Goal: Task Accomplishment & Management: Manage account settings

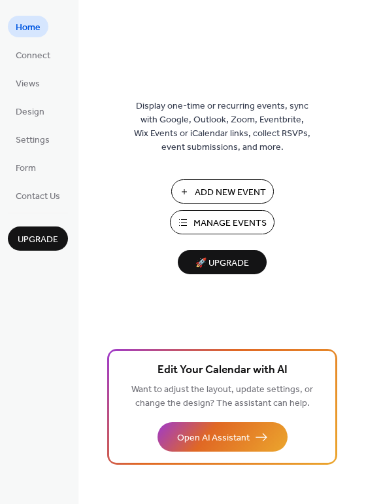
click at [227, 221] on span "Manage Events" at bounding box center [230, 224] width 73 height 14
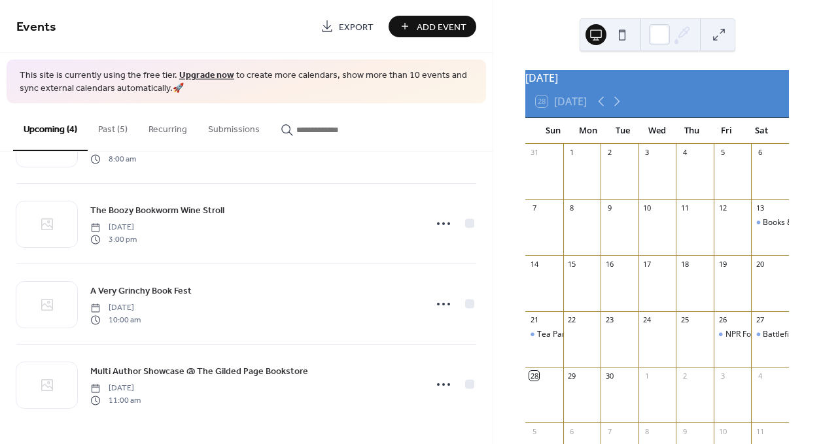
scroll to position [67, 0]
click at [109, 119] on button "Past (5)" at bounding box center [113, 126] width 50 height 46
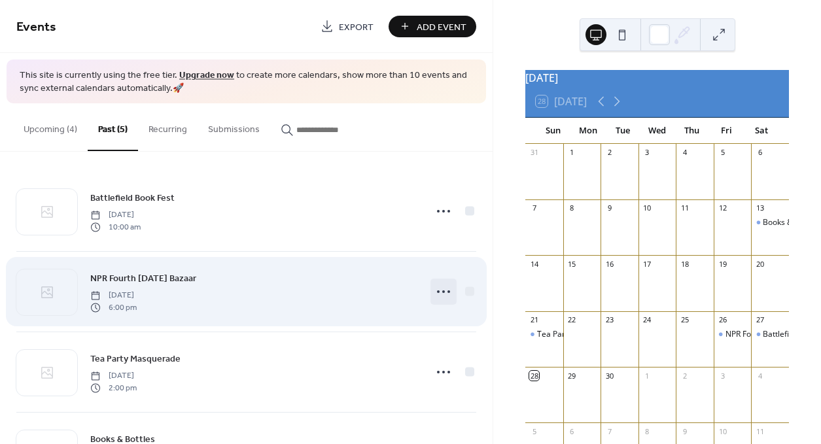
click at [438, 288] on icon at bounding box center [443, 291] width 21 height 21
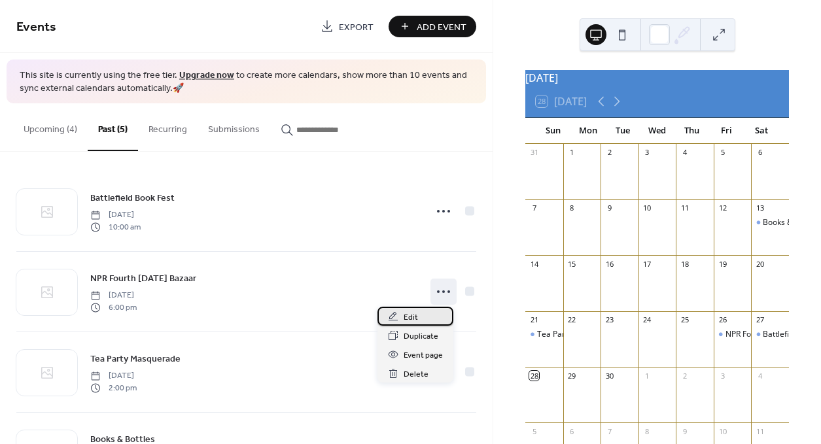
click at [430, 319] on div "Edit" at bounding box center [416, 316] width 76 height 19
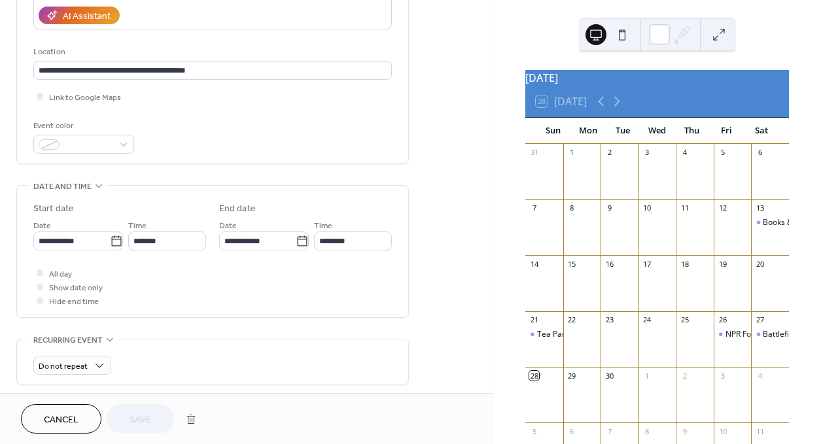
scroll to position [240, 0]
click at [79, 245] on input "**********" at bounding box center [71, 241] width 77 height 19
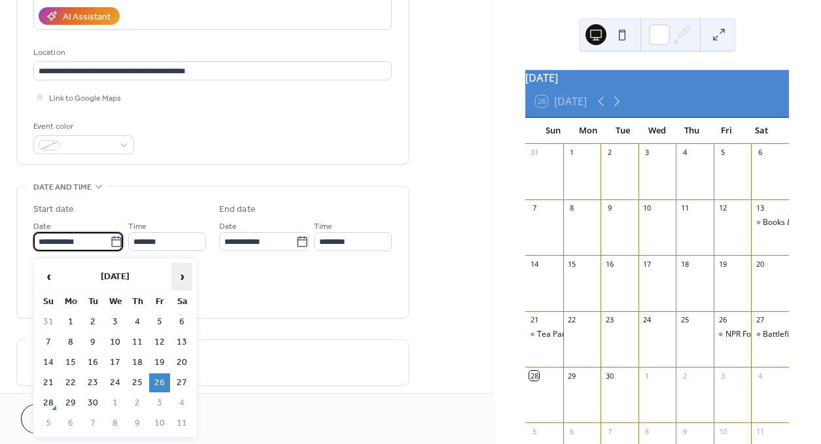
click at [184, 274] on span "›" at bounding box center [182, 277] width 20 height 26
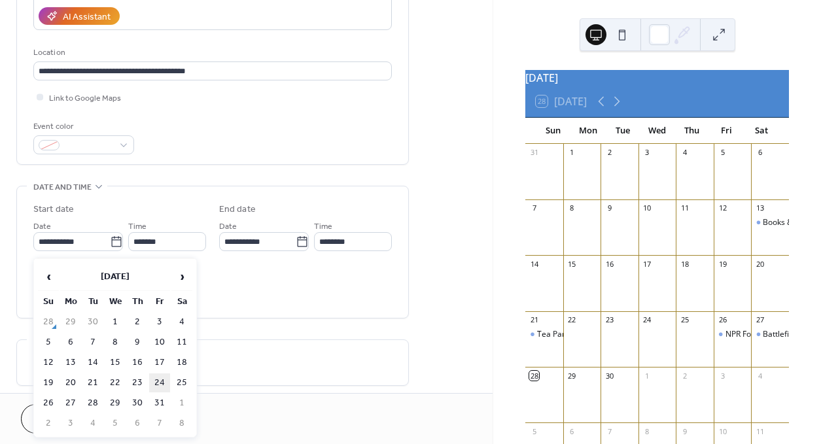
click at [162, 381] on td "24" at bounding box center [159, 383] width 21 height 19
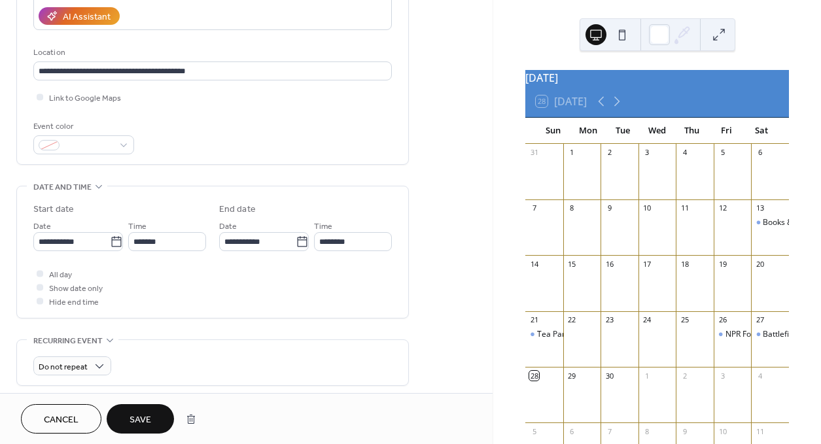
type input "**********"
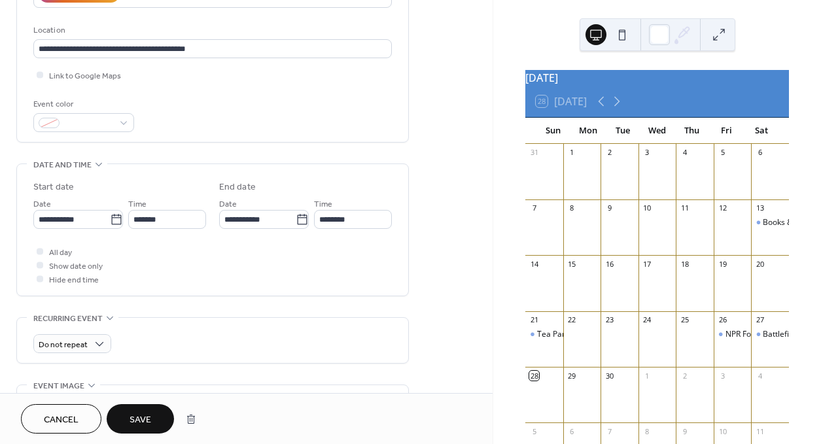
scroll to position [261, 0]
click at [132, 425] on span "Save" at bounding box center [141, 421] width 22 height 14
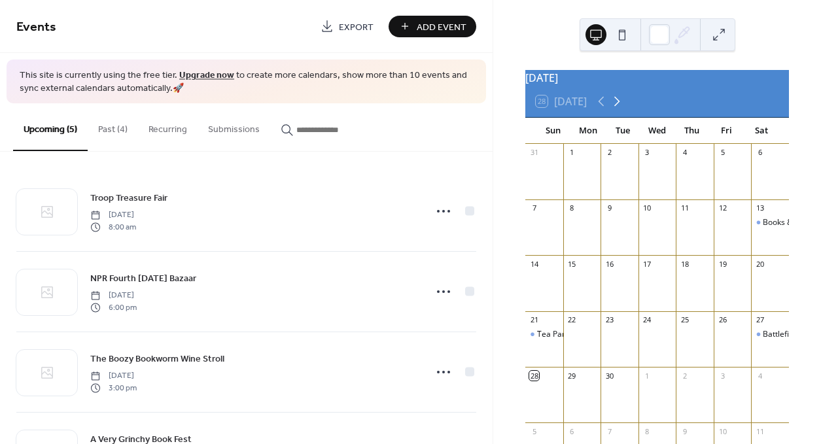
click at [622, 109] on icon at bounding box center [617, 102] width 16 height 16
